Goal: Information Seeking & Learning: Learn about a topic

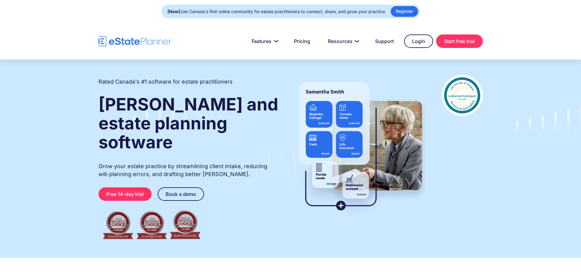
type input "**"
type input "*"
type input "******"
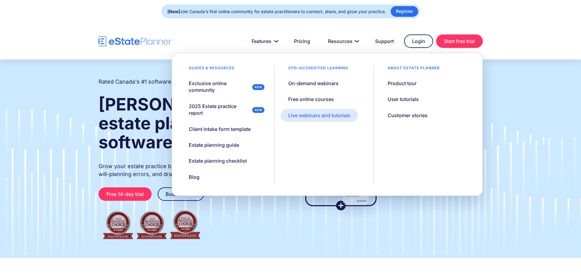
click at [335, 112] on div "Live webinars and tutorials" at bounding box center [319, 115] width 62 height 7
